Goal: Obtain resource: Obtain resource

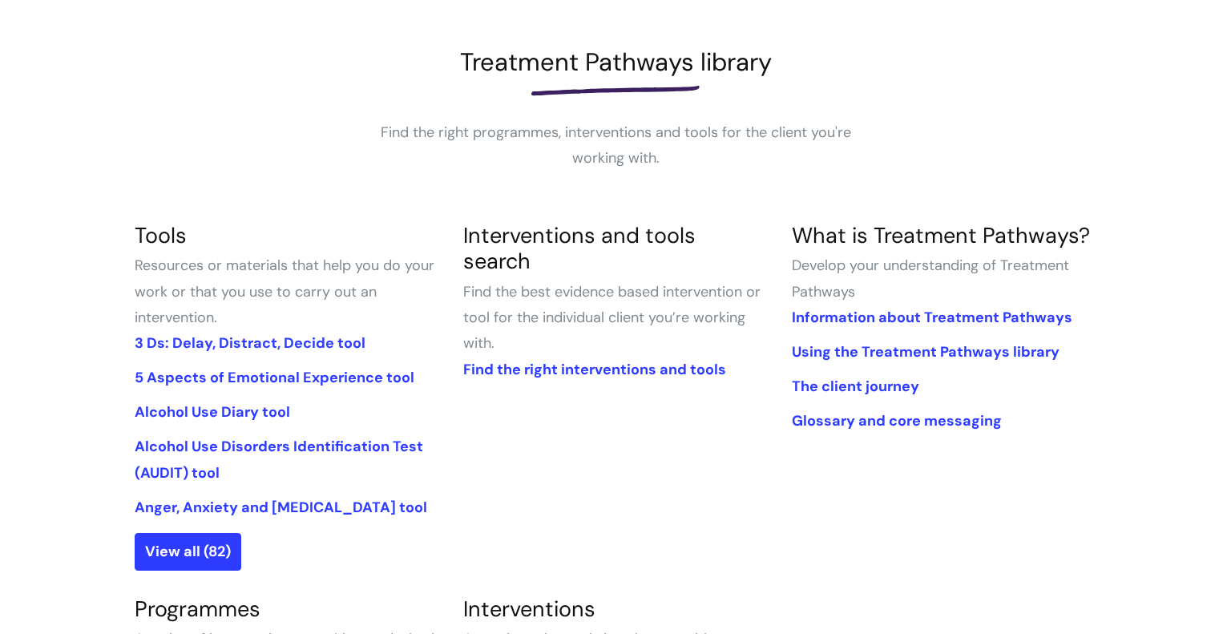
scroll to position [209, 0]
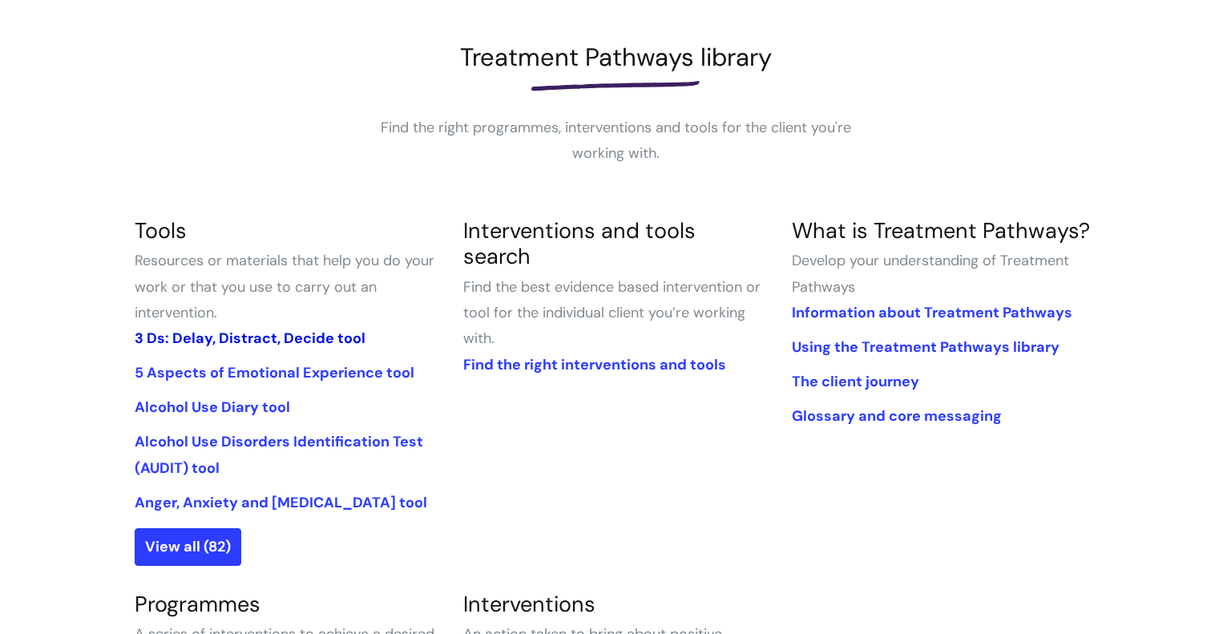
click at [308, 332] on link "3 Ds: Delay, Distract, Decide tool" at bounding box center [250, 338] width 231 height 19
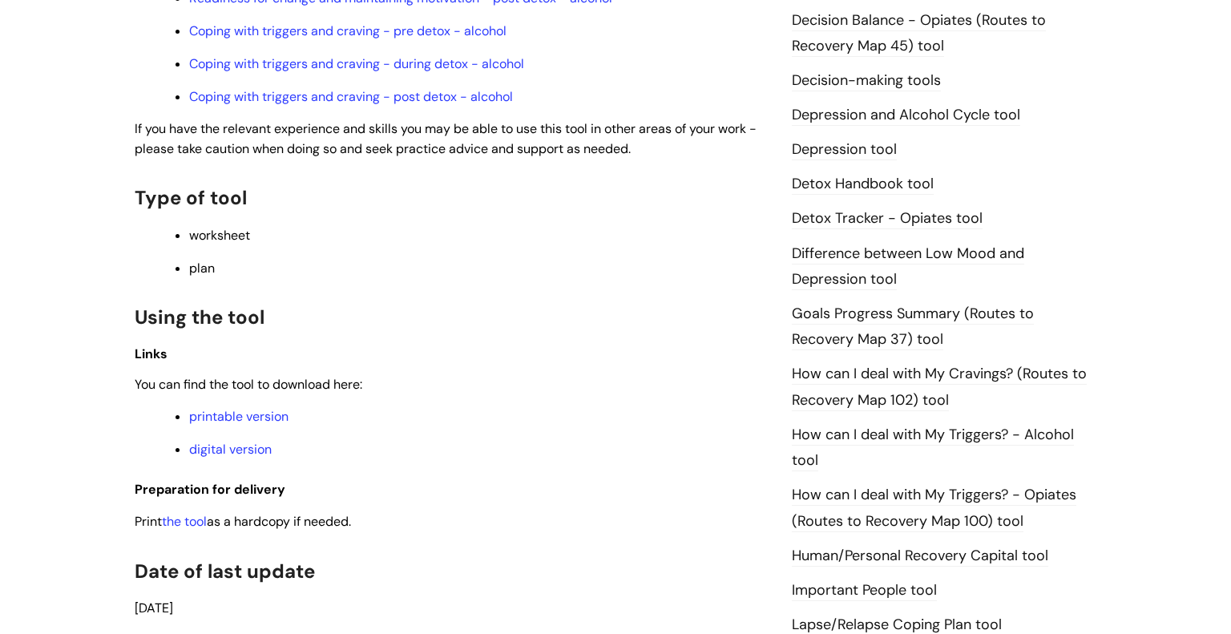
scroll to position [847, 0]
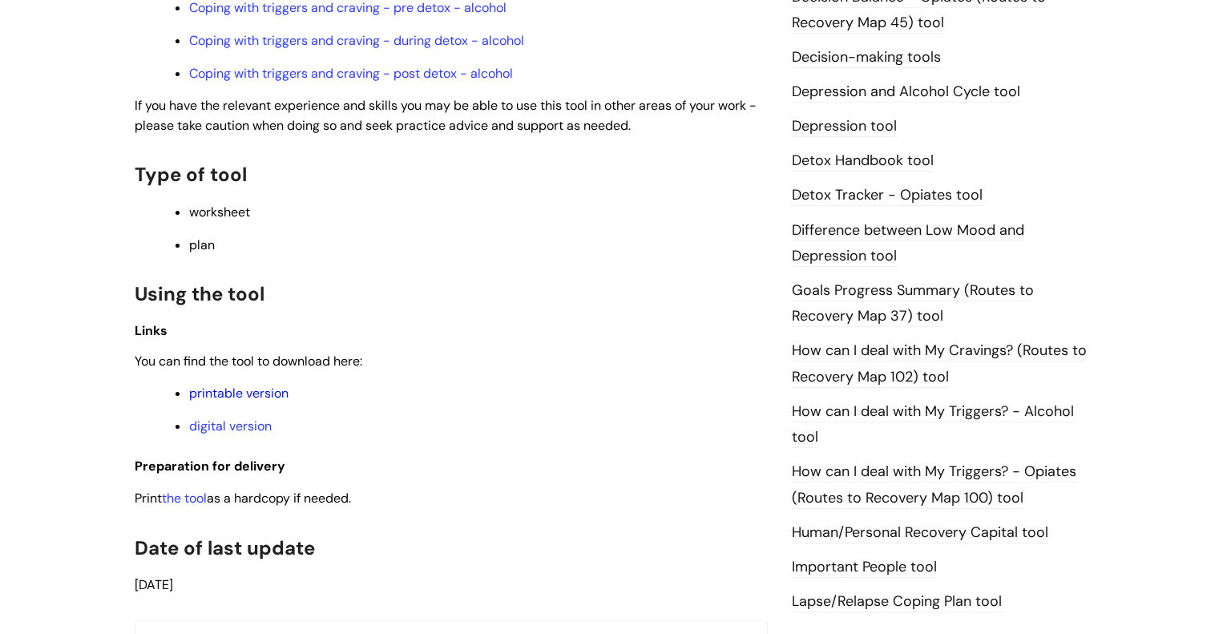
click at [231, 401] on link "printable version" at bounding box center [238, 393] width 99 height 17
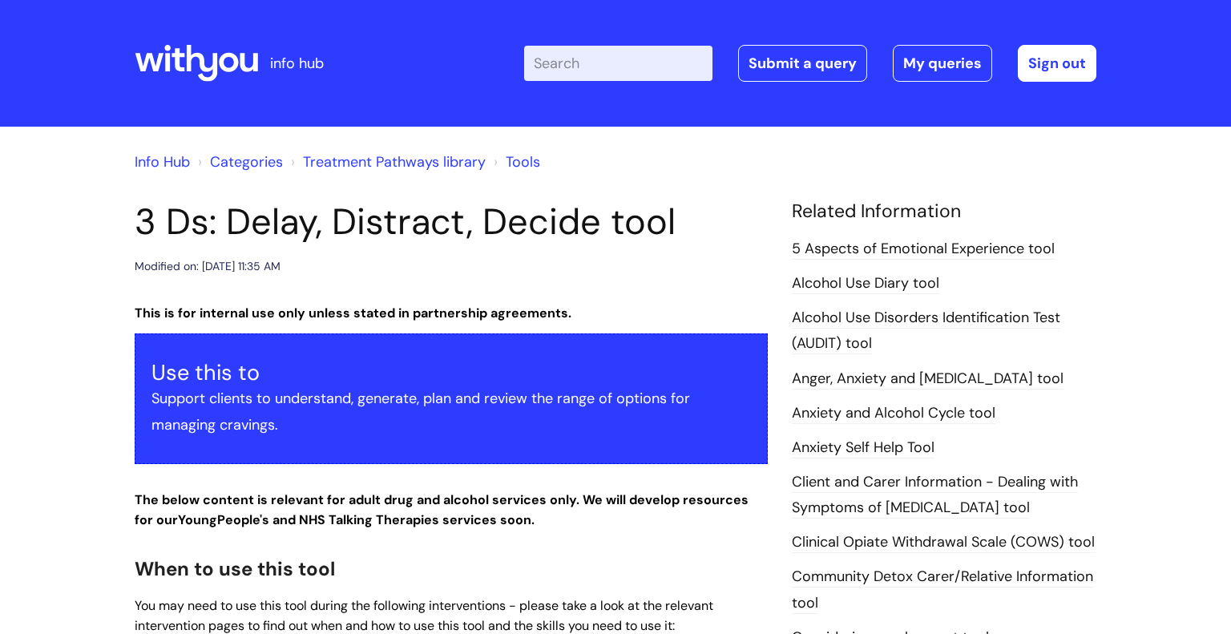
click at [857, 246] on link "5 Aspects of Emotional Experience tool" at bounding box center [923, 249] width 263 height 21
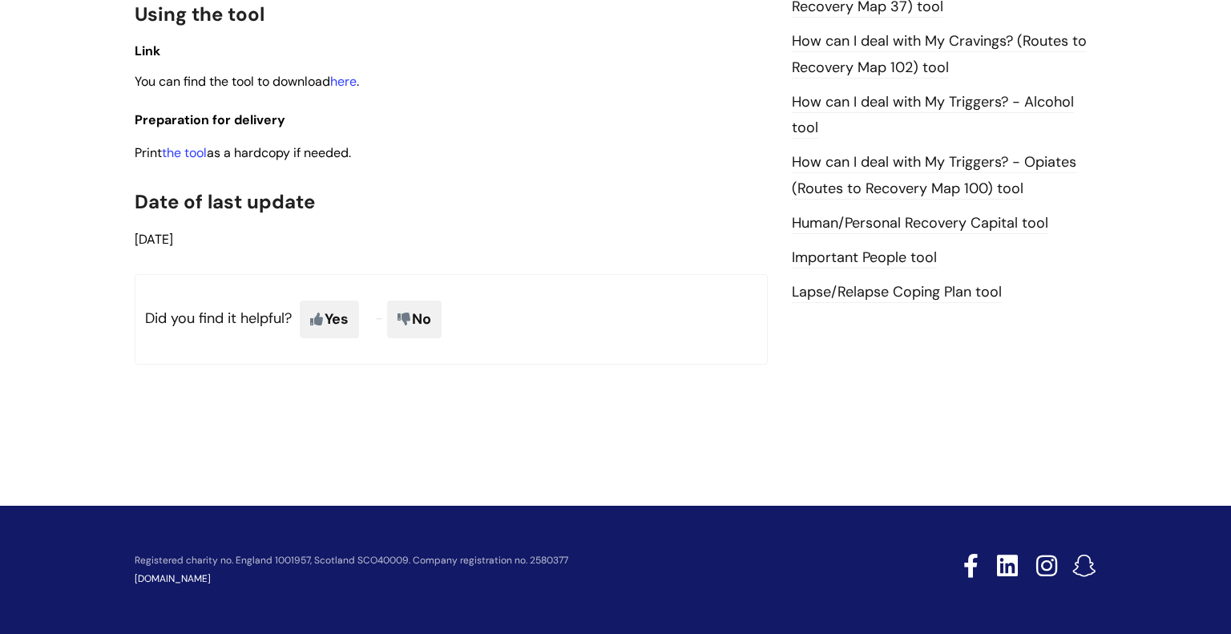
scroll to position [1107, 0]
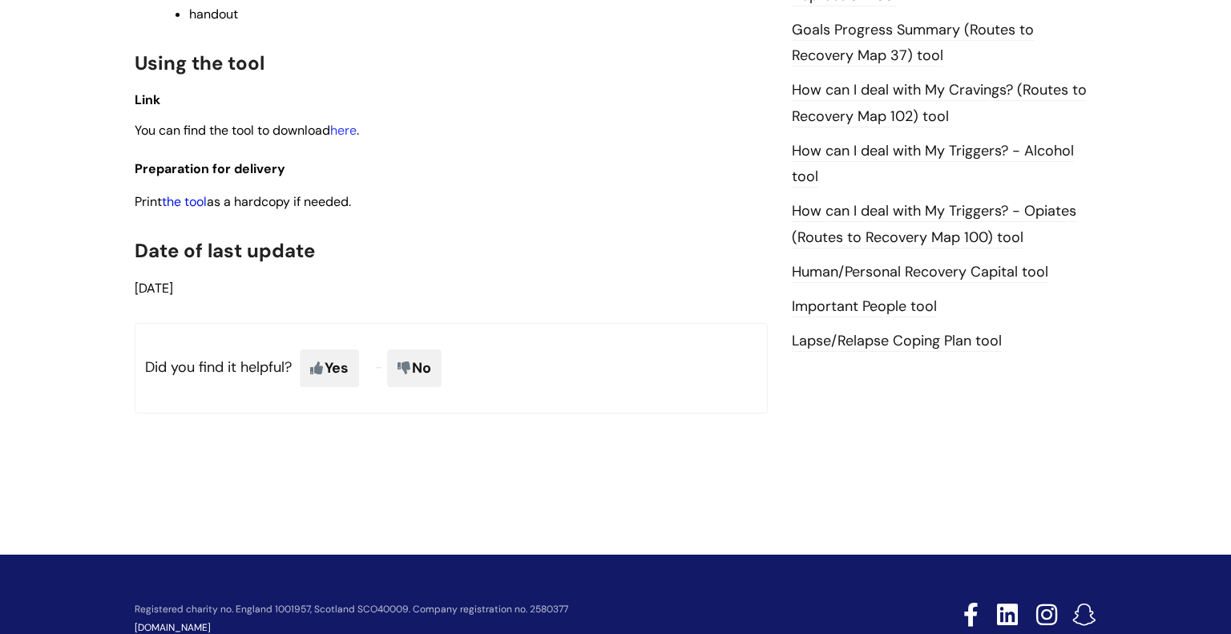
click at [180, 210] on link "the tool" at bounding box center [184, 201] width 45 height 17
